Goal: Check status: Check status

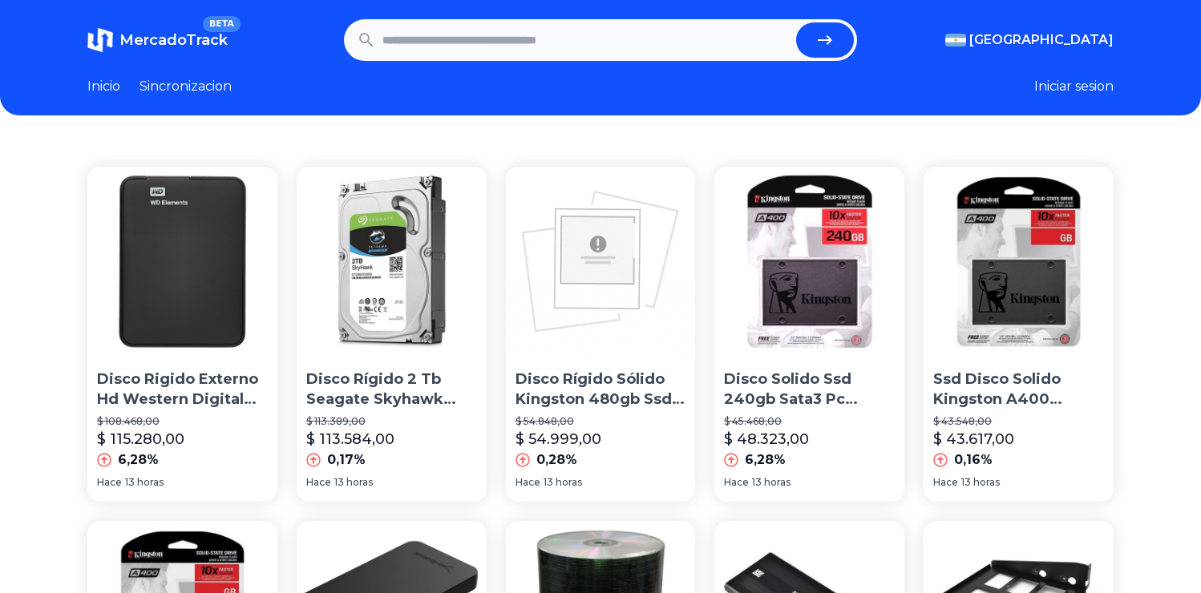
click at [690, 37] on input "text" at bounding box center [585, 39] width 407 height 35
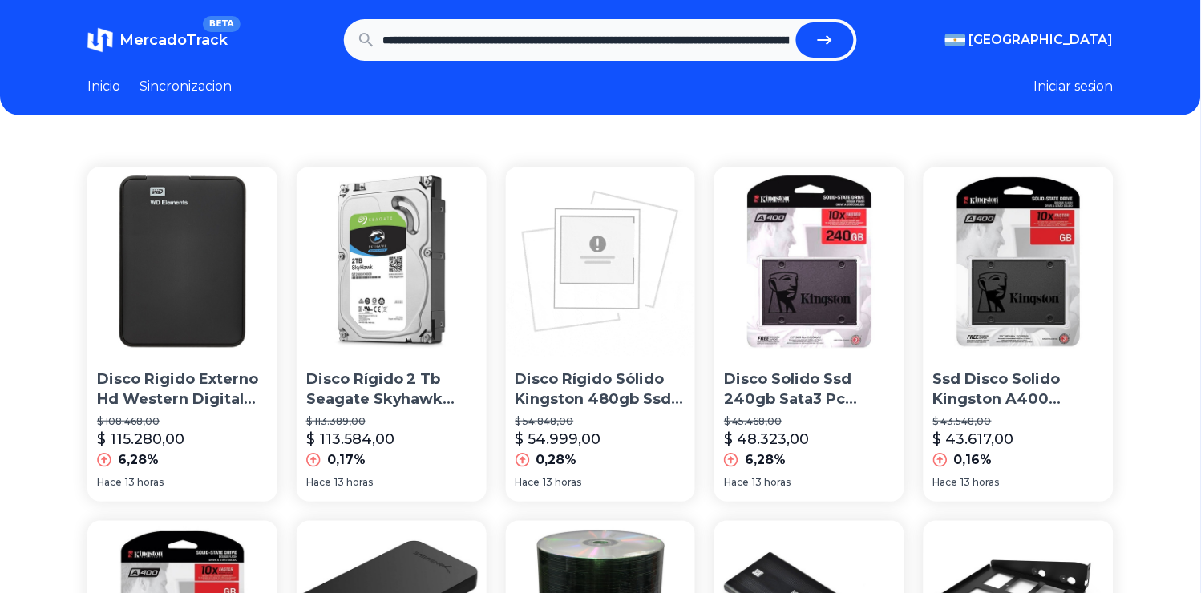
click at [819, 26] on button "submit" at bounding box center [825, 39] width 58 height 35
type input "**********"
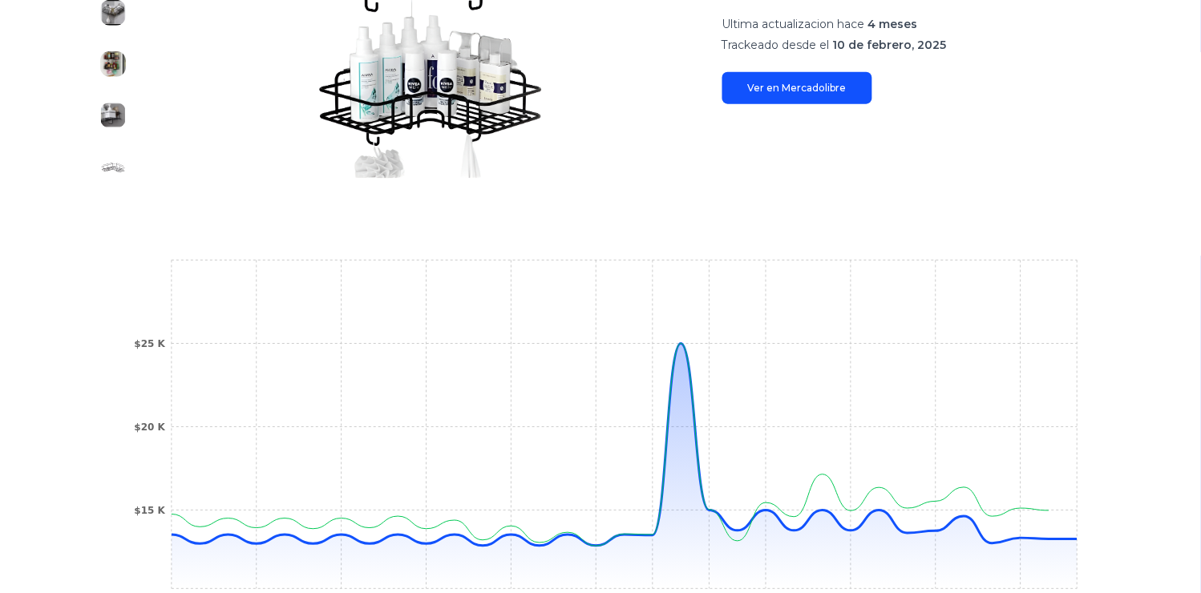
scroll to position [445, 0]
